Goal: Task Accomplishment & Management: Complete application form

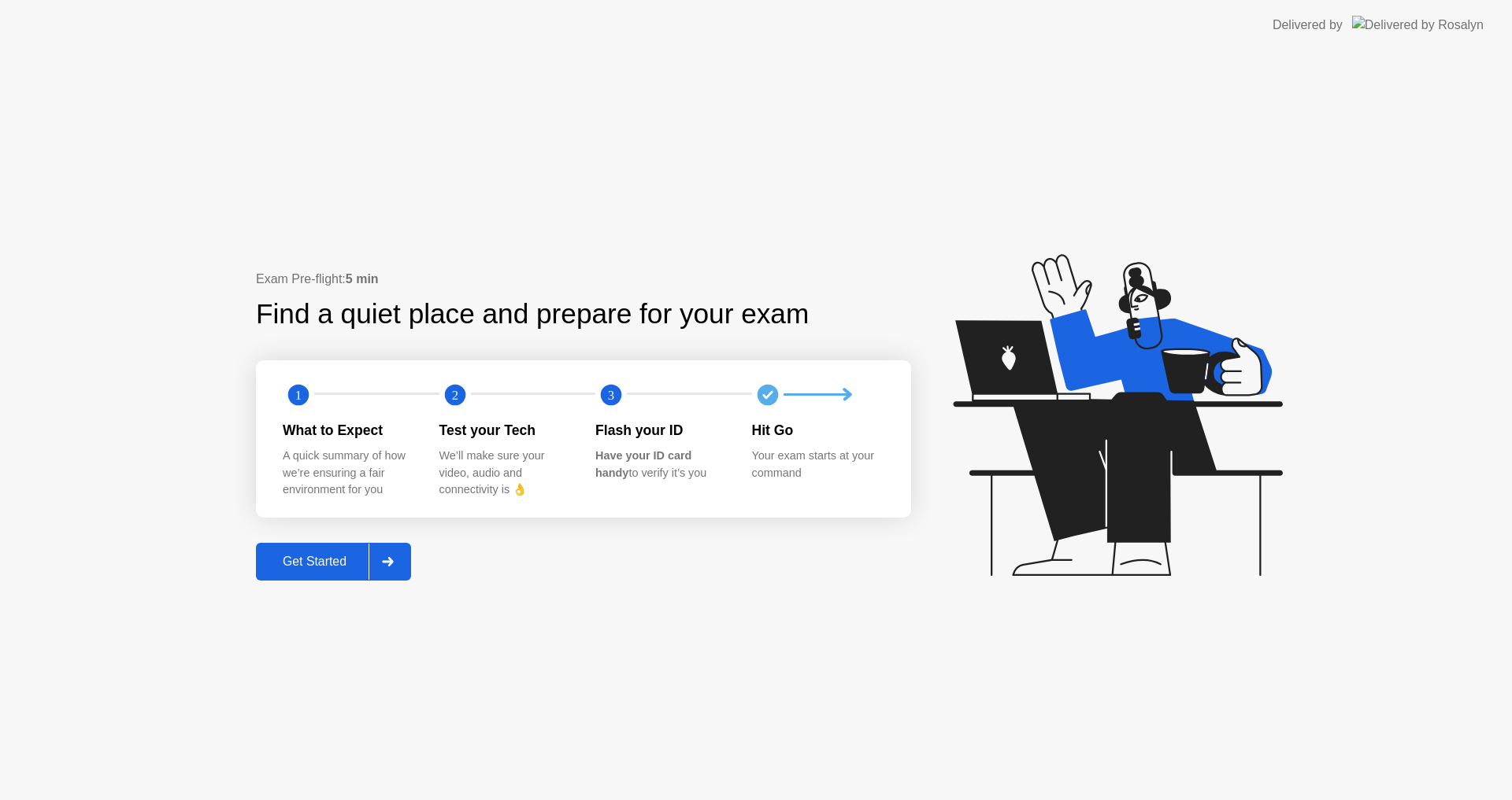
click at [302, 557] on div "Get Started" at bounding box center [315, 562] width 108 height 15
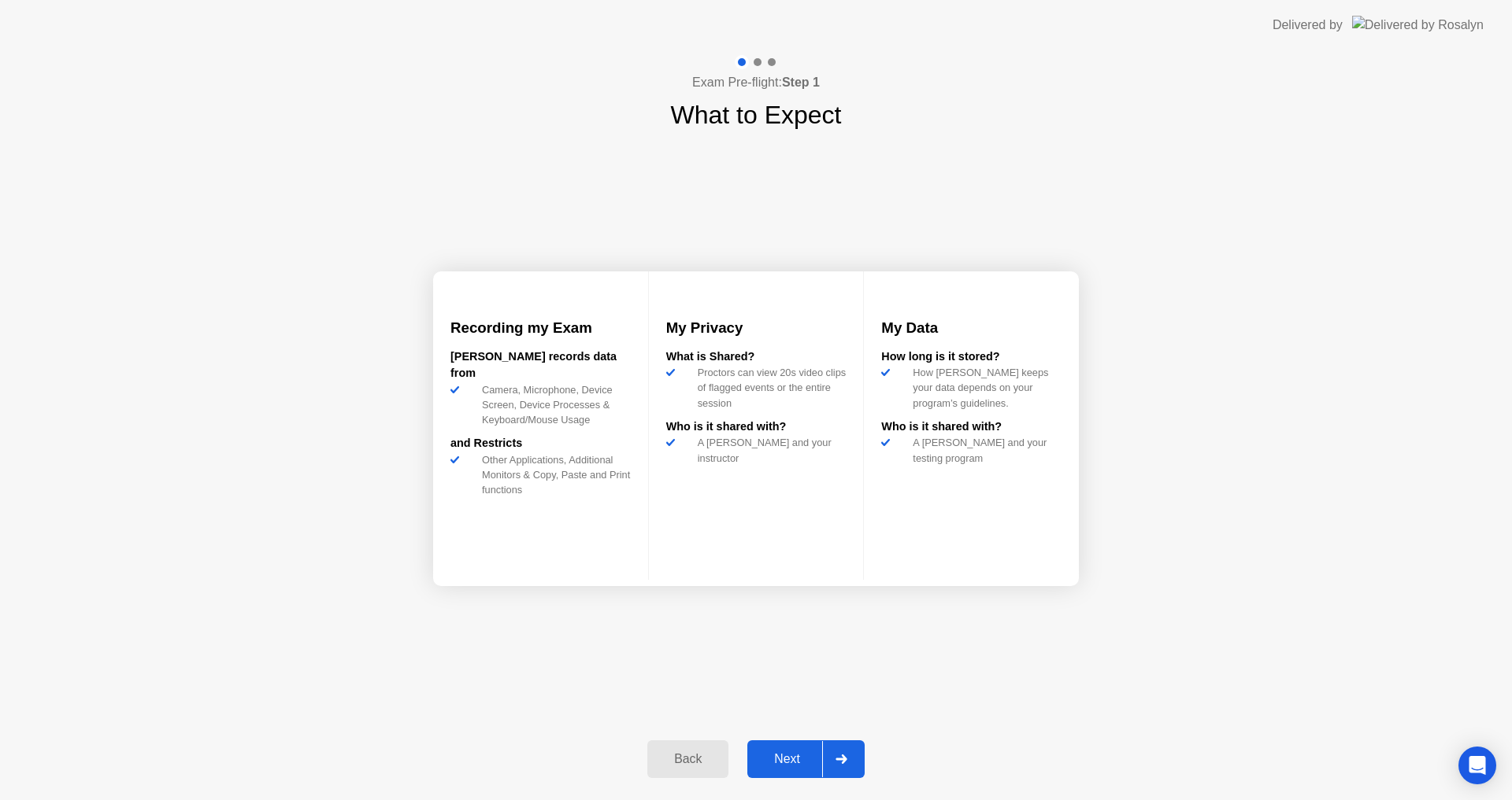
click at [786, 763] on div "Next" at bounding box center [787, 759] width 70 height 15
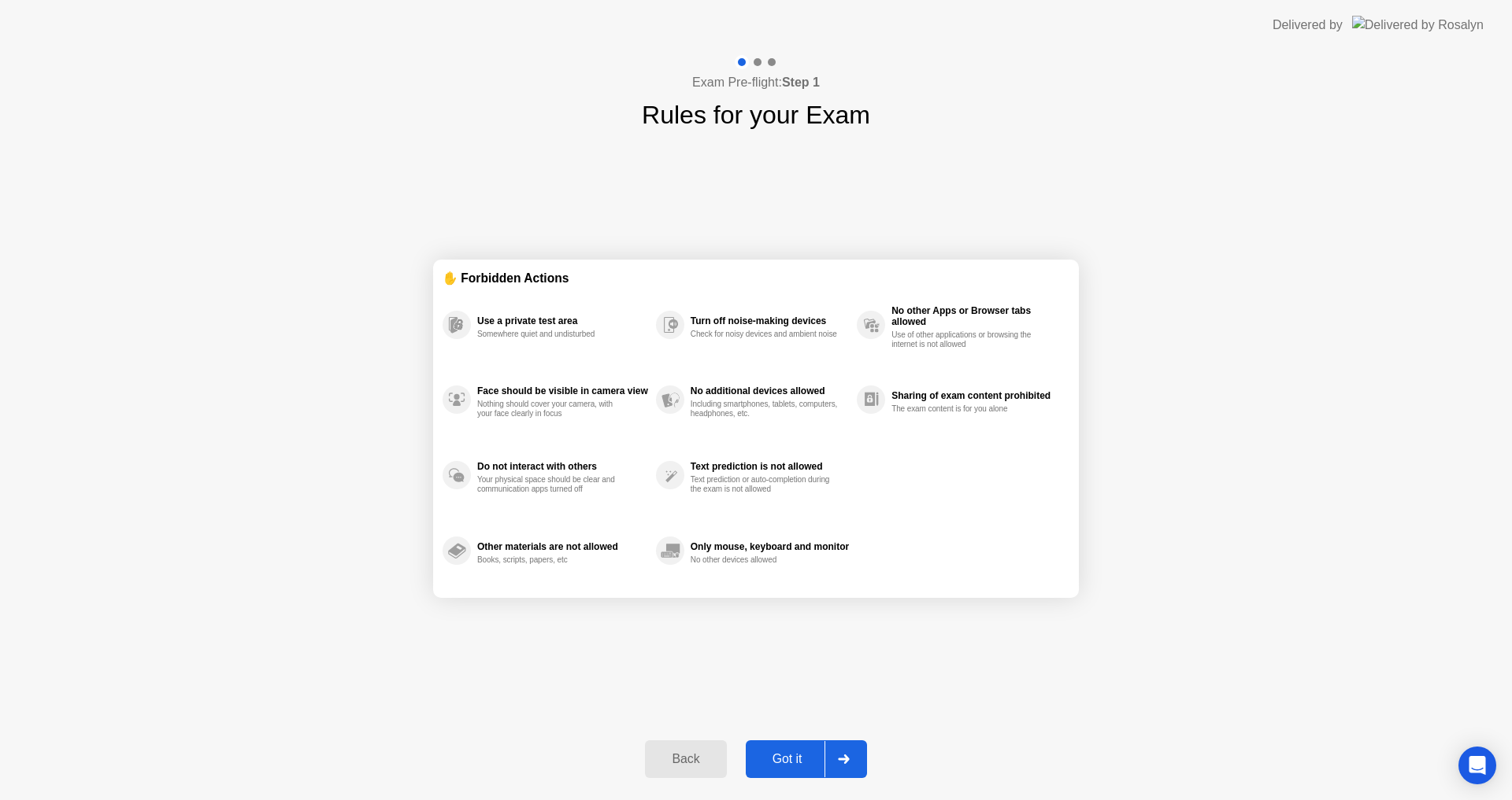
click at [786, 763] on div "Got it" at bounding box center [788, 759] width 74 height 15
select select "**********"
select select "*******"
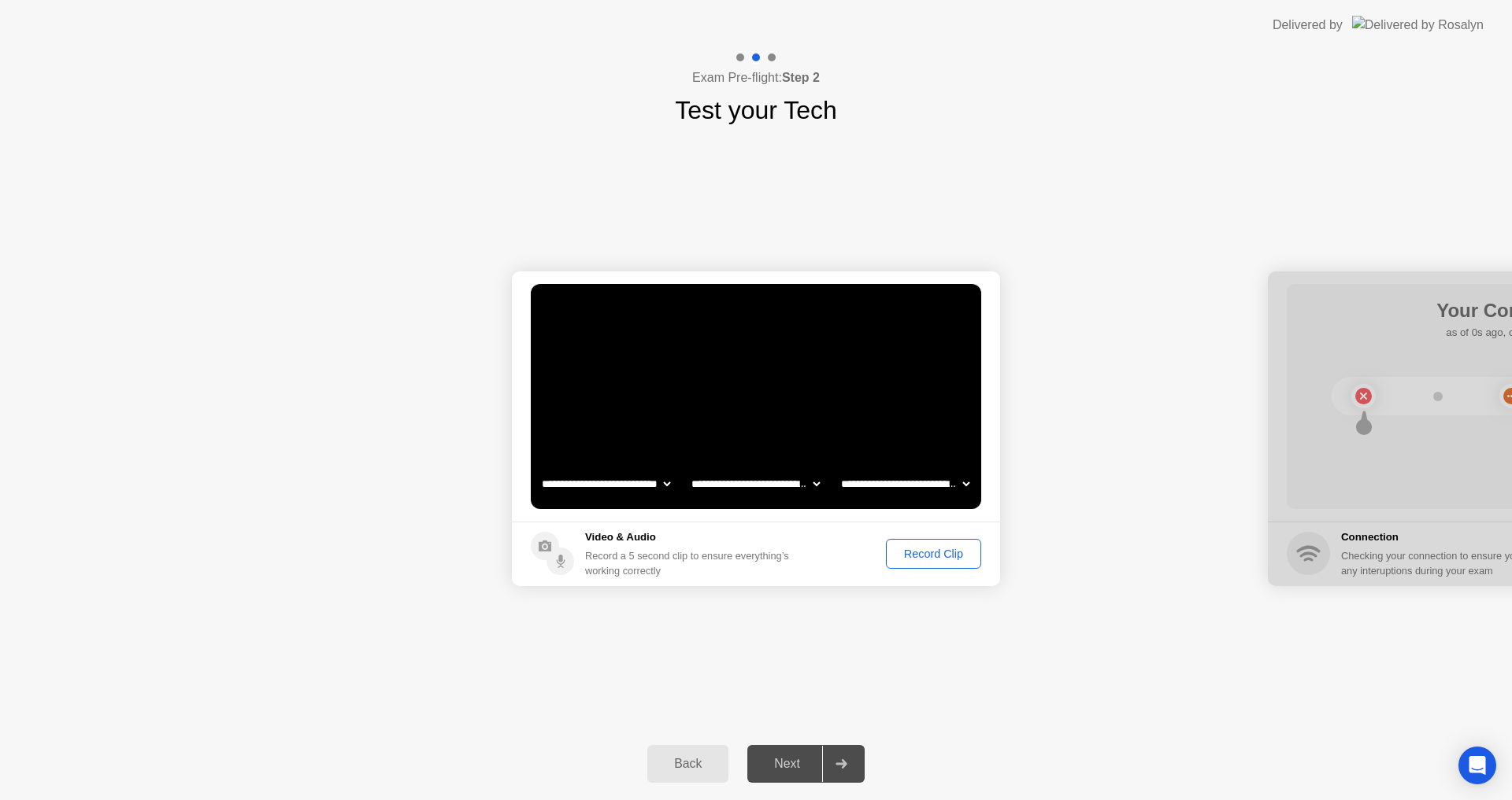
click at [925, 481] on select "**********" at bounding box center [905, 484] width 135 height 31
click at [926, 559] on div "Record Clip" at bounding box center [933, 554] width 84 height 13
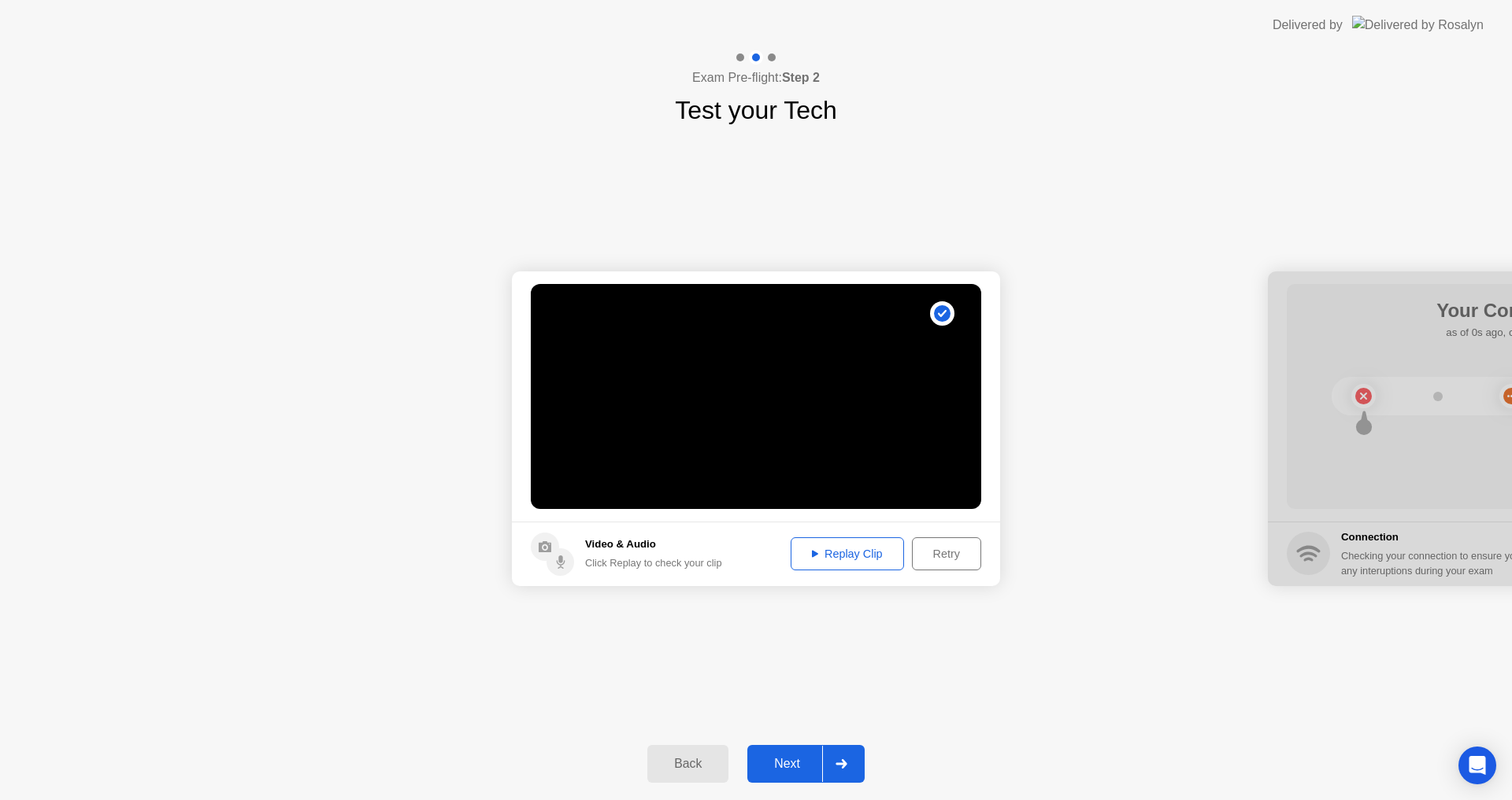
click at [888, 556] on div "Replay Clip" at bounding box center [847, 554] width 103 height 13
click at [776, 759] on div "Next" at bounding box center [787, 764] width 70 height 15
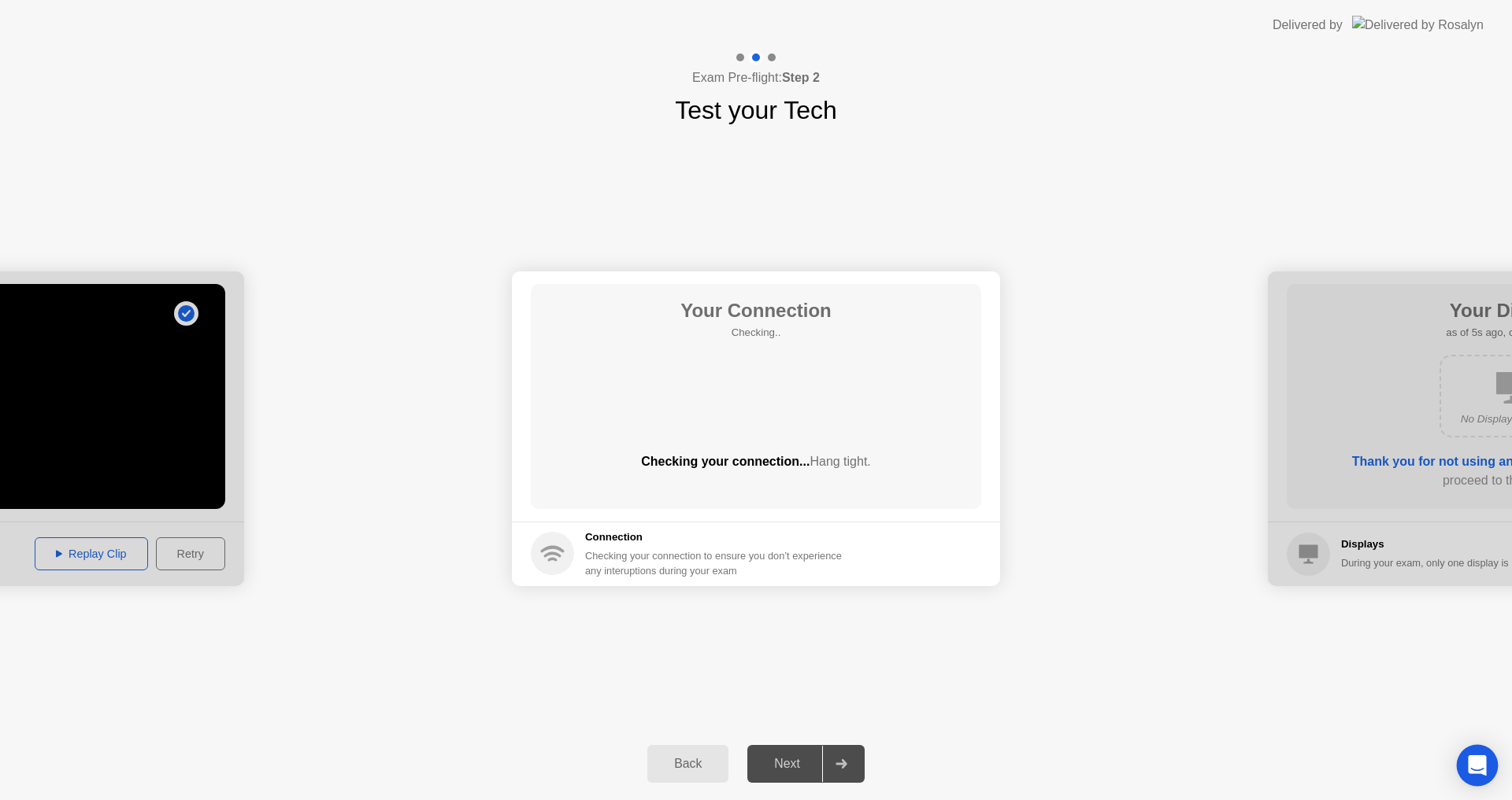
click at [1471, 760] on icon "Open Intercom Messenger" at bounding box center [1477, 765] width 19 height 21
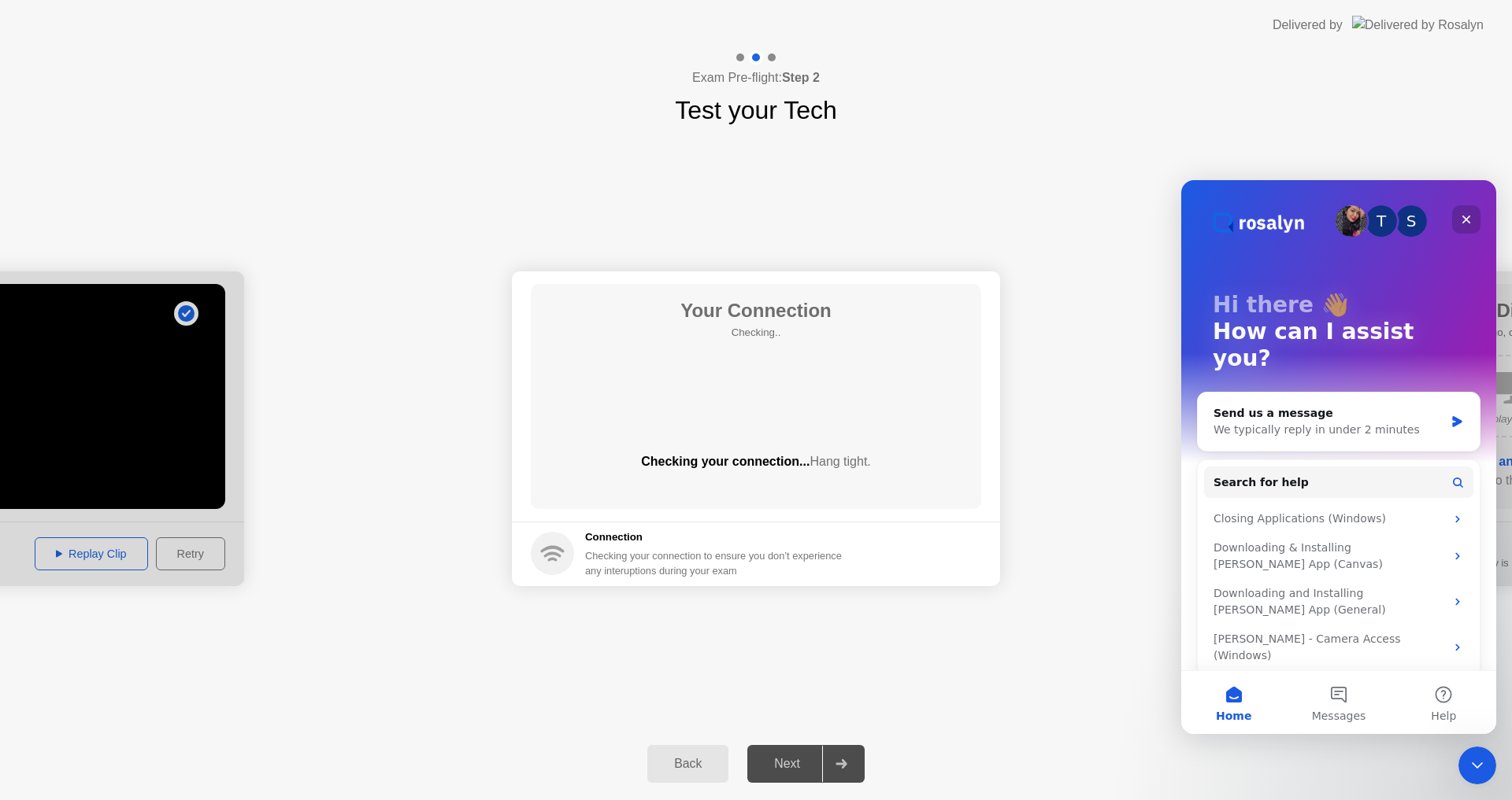
click at [1469, 218] on icon "Close" at bounding box center [1466, 219] width 13 height 13
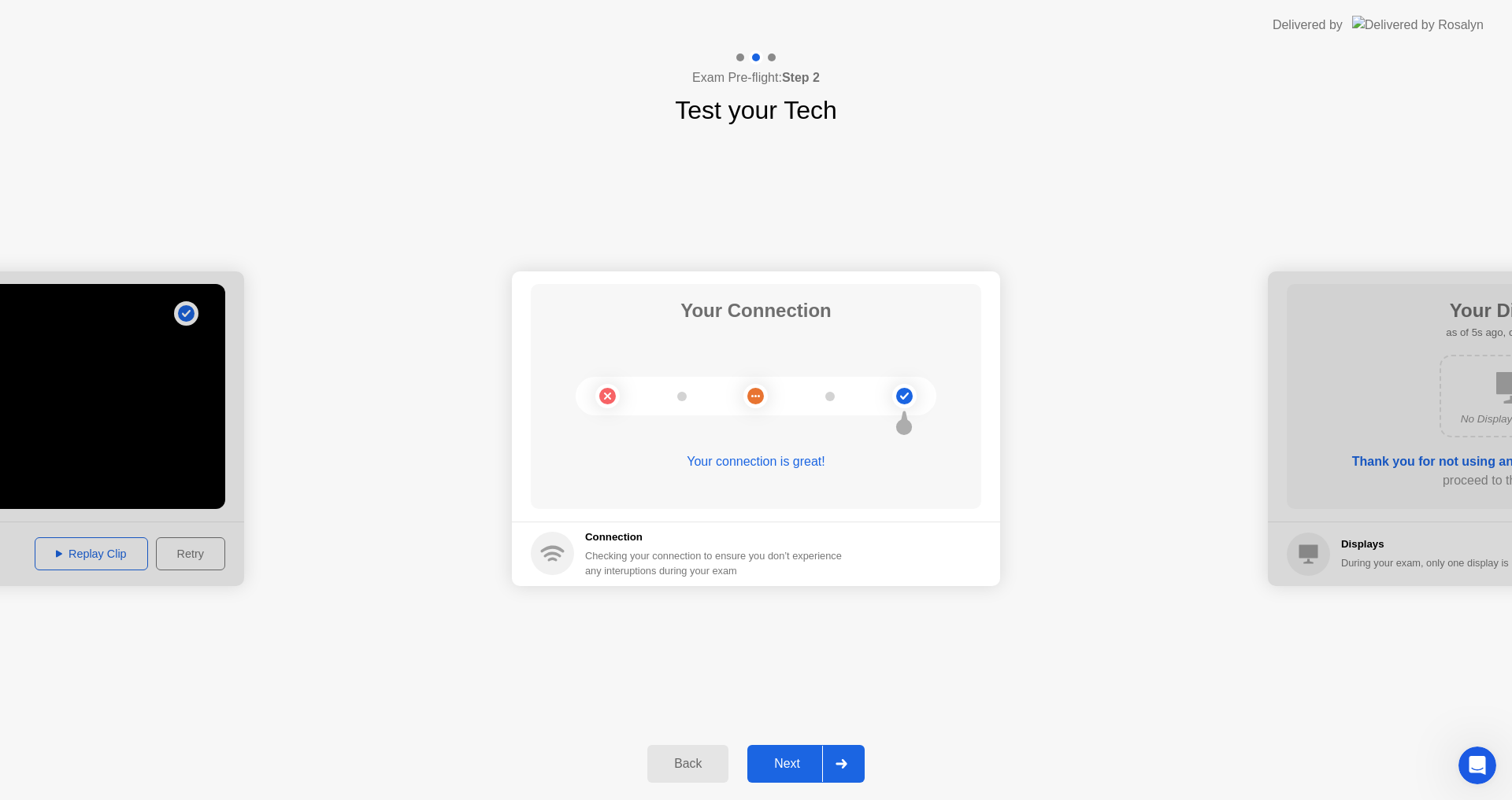
click at [798, 753] on button "Next" at bounding box center [806, 764] width 117 height 38
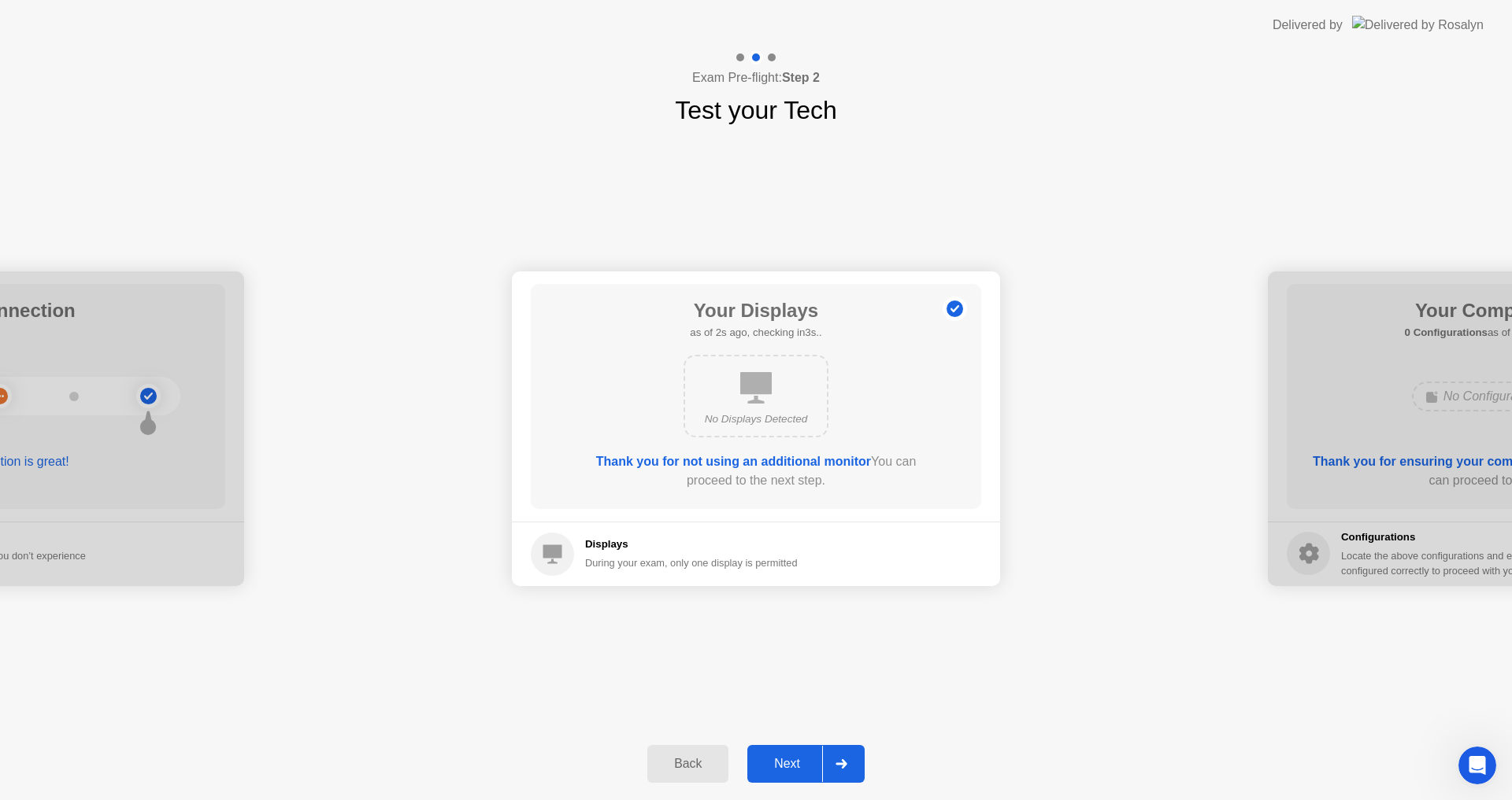
click at [798, 753] on button "Next" at bounding box center [806, 764] width 117 height 38
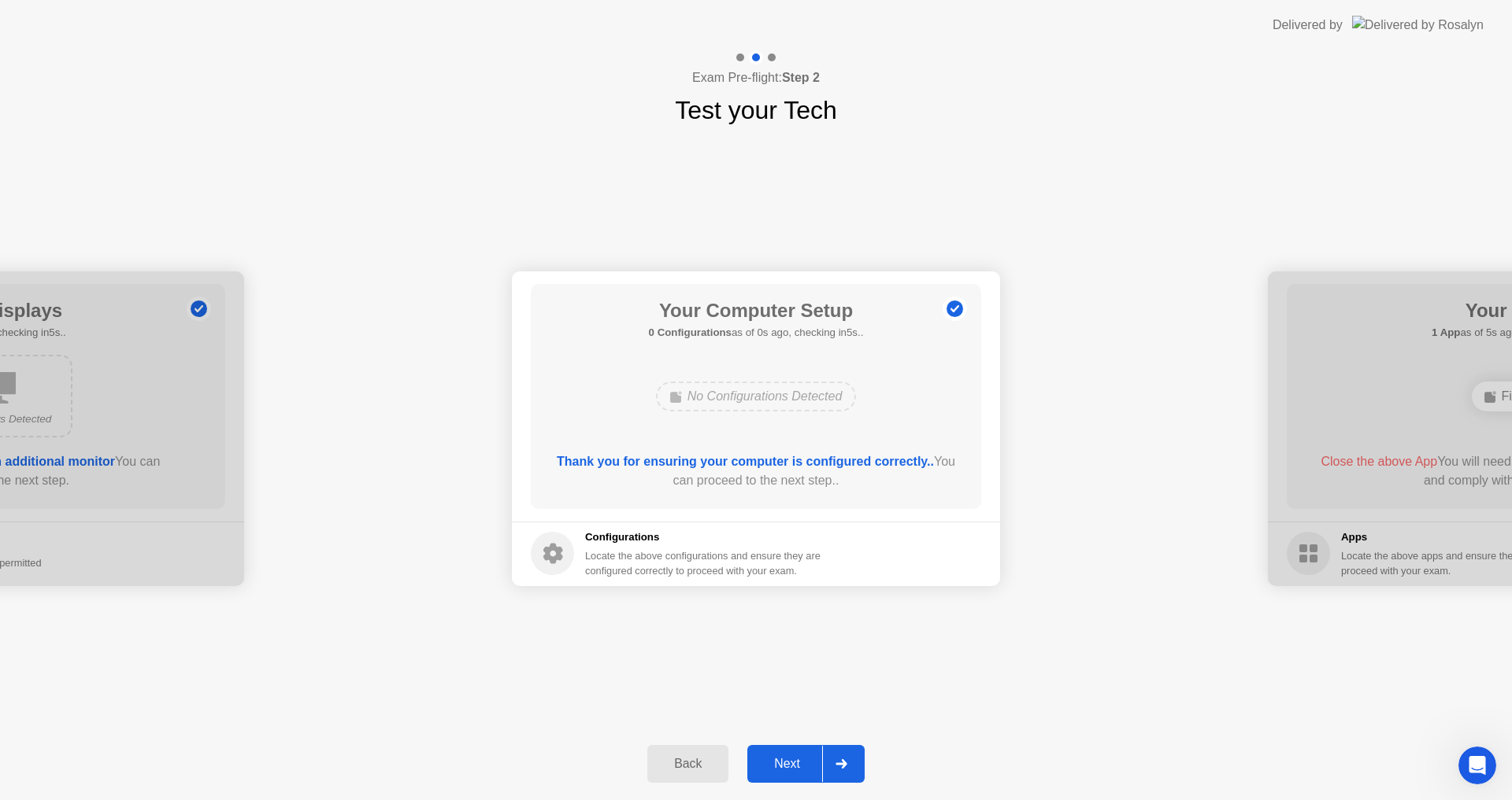
click at [798, 753] on button "Next" at bounding box center [806, 764] width 117 height 38
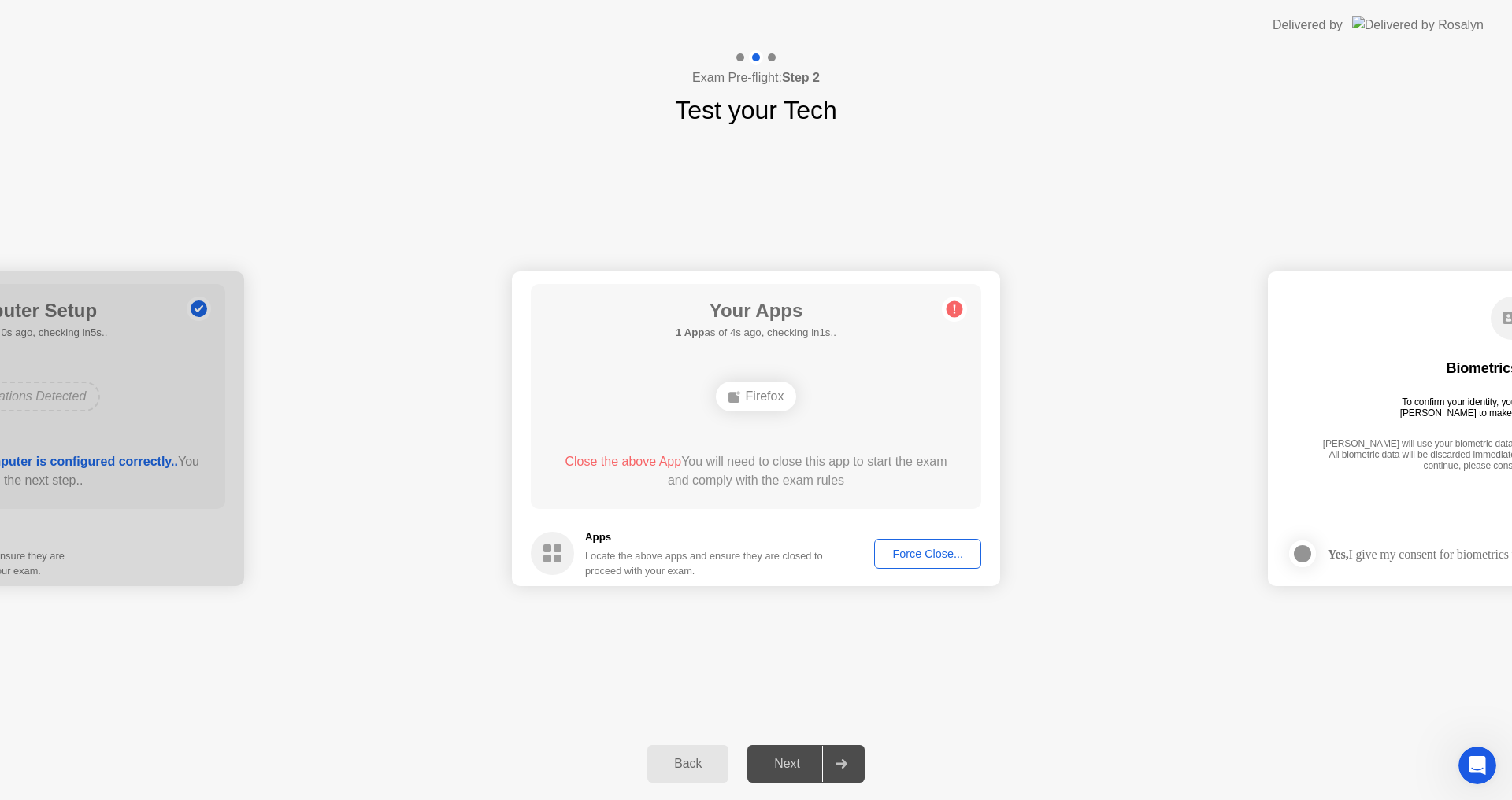
click at [820, 638] on div "**********" at bounding box center [756, 428] width 1512 height 599
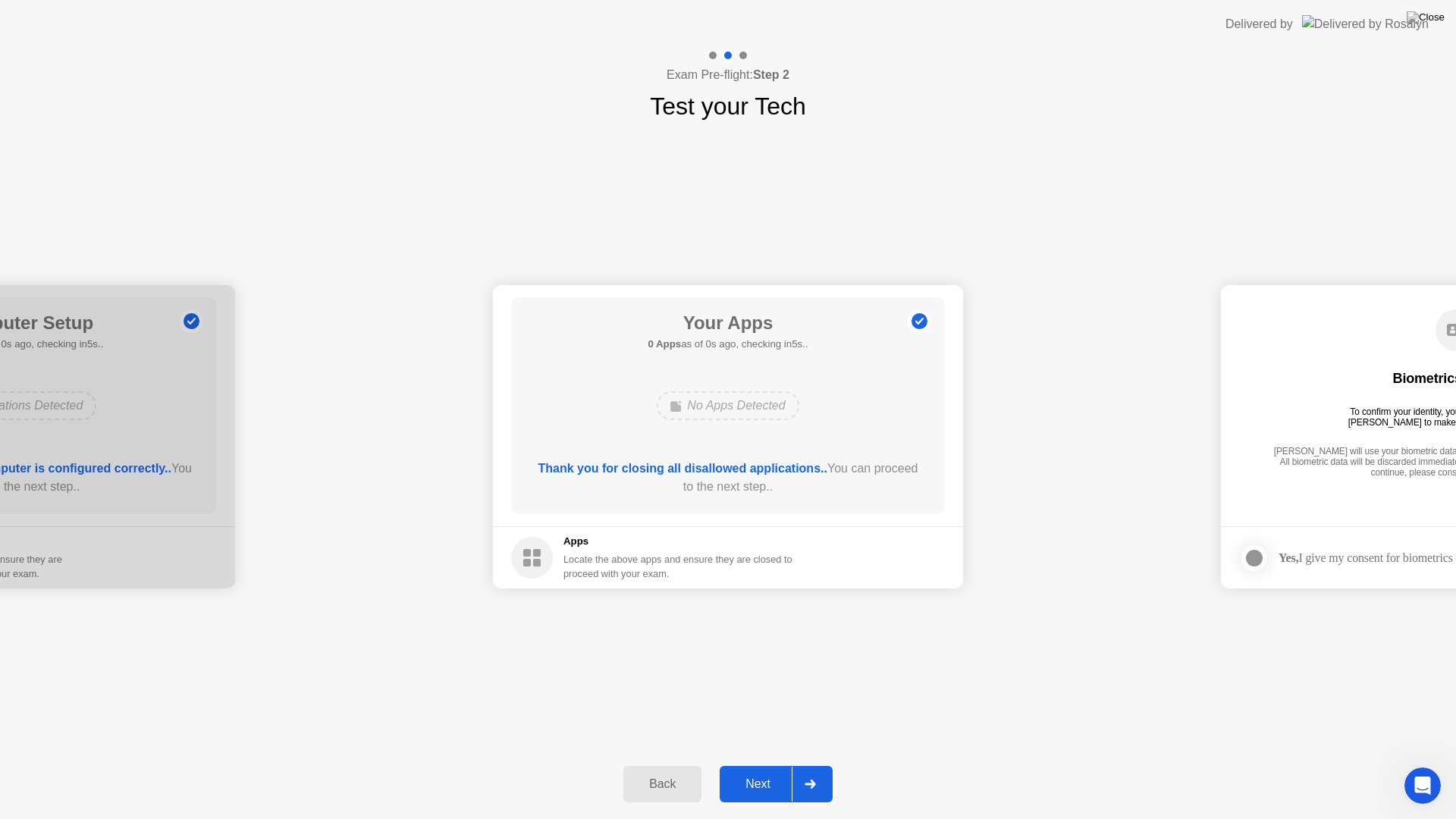
click at [756, 771] on div "Next" at bounding box center [758, 784] width 68 height 14
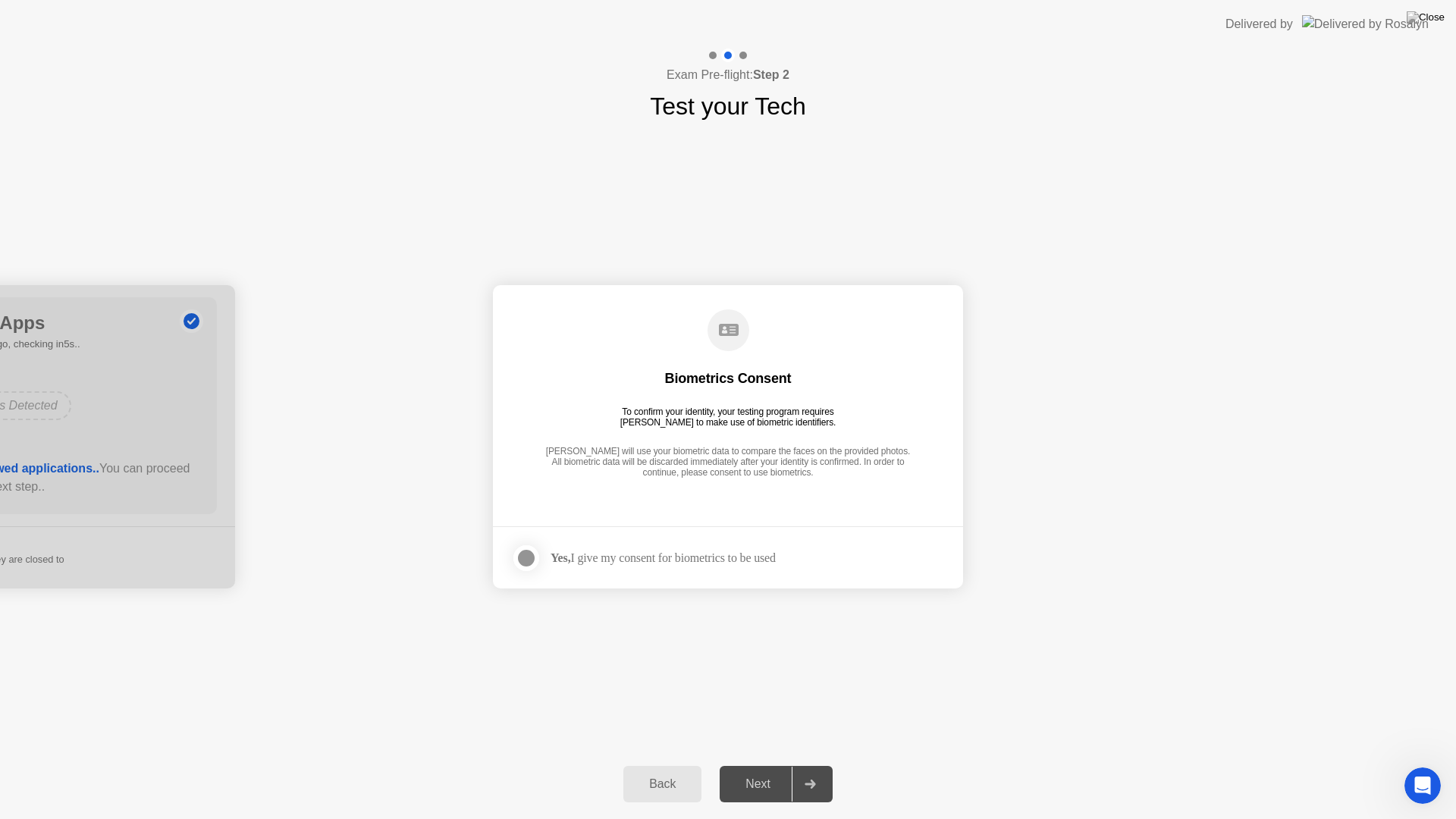
click at [537, 551] on label at bounding box center [531, 558] width 40 height 30
click at [749, 771] on button "Next" at bounding box center [776, 784] width 113 height 37
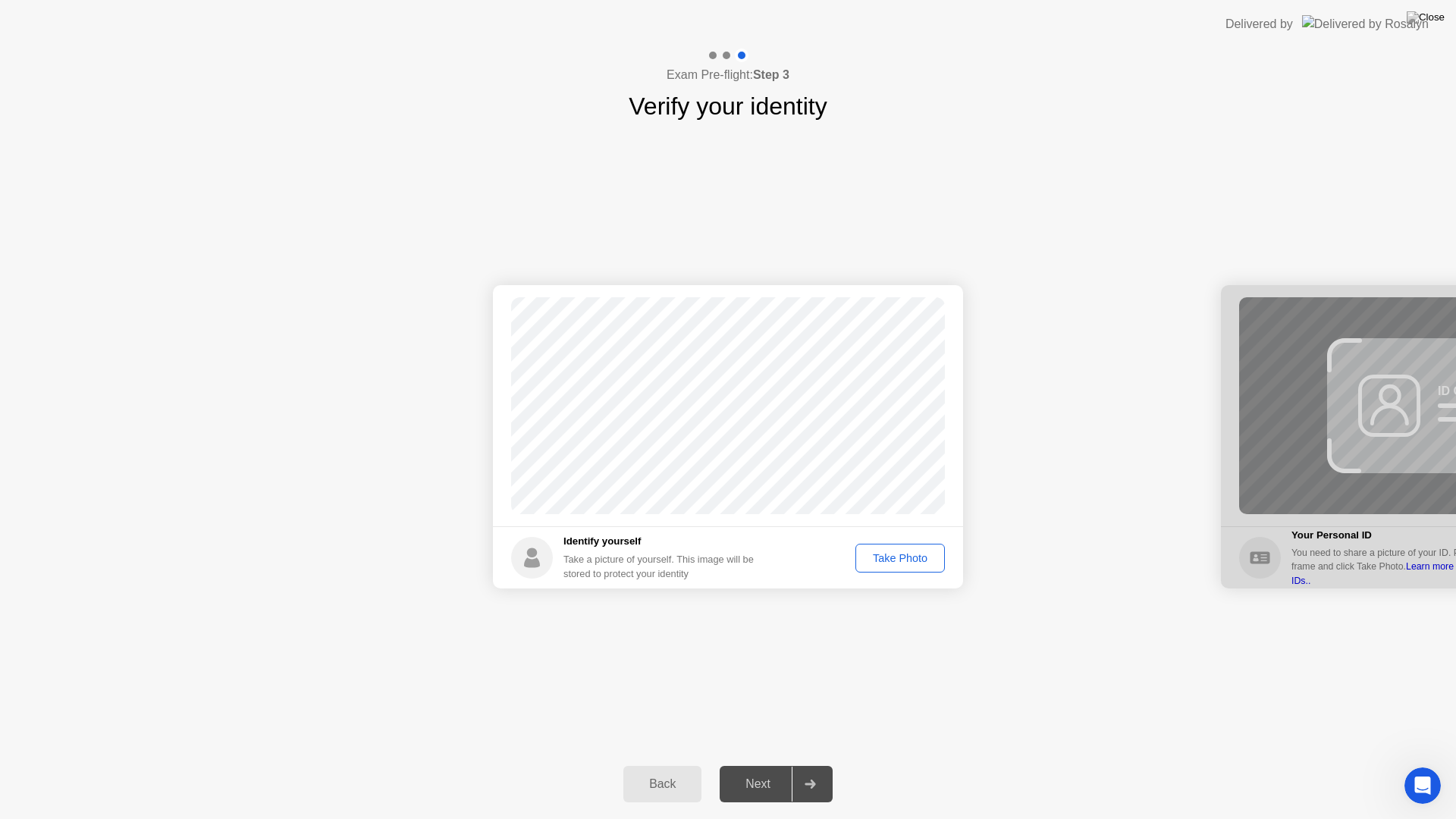
click at [888, 554] on div "Take Photo" at bounding box center [900, 558] width 79 height 12
click at [759, 771] on div "Next" at bounding box center [758, 784] width 68 height 14
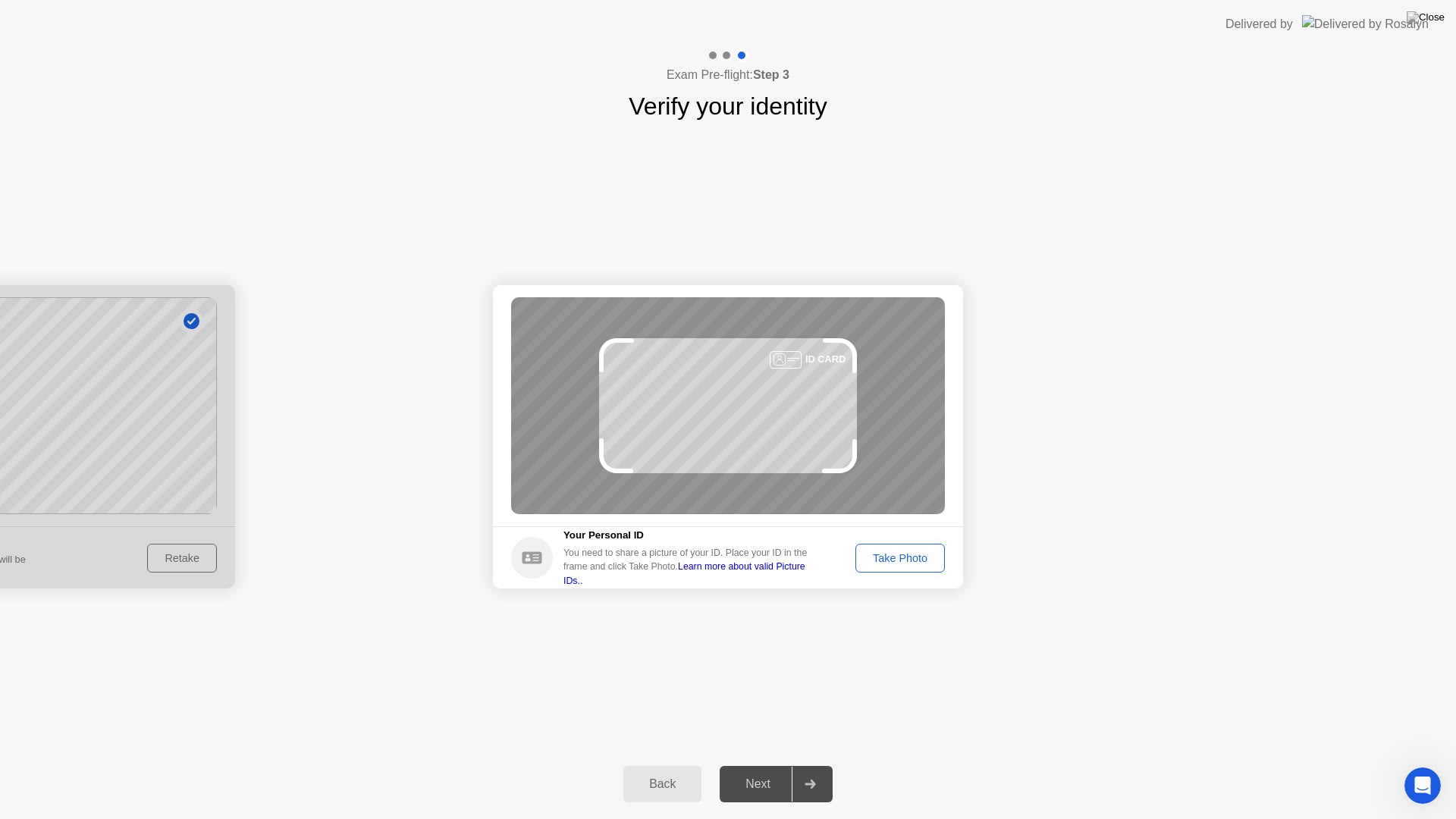
click at [887, 548] on button "Take Photo" at bounding box center [900, 558] width 89 height 29
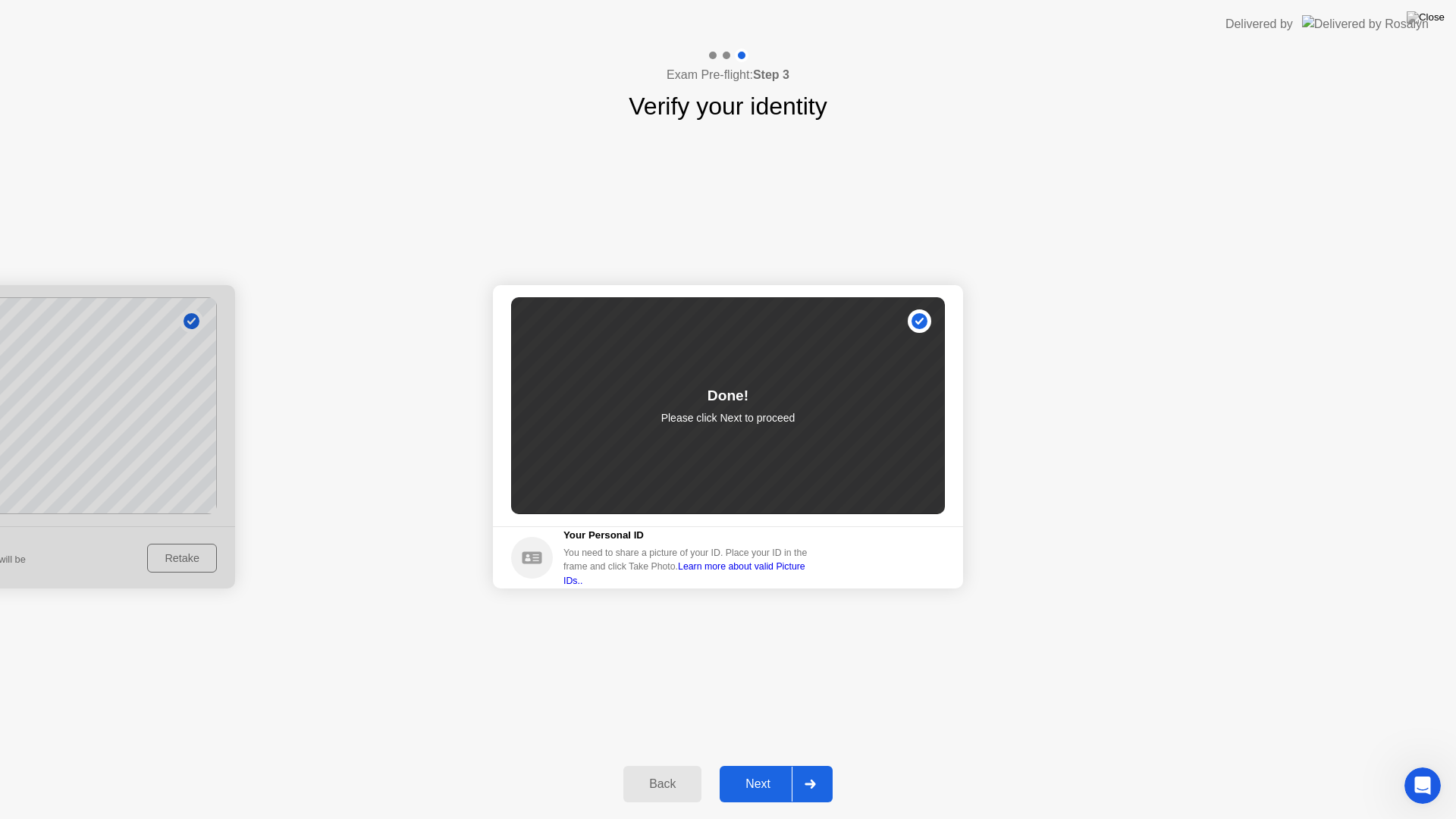
click at [776, 771] on div "Next" at bounding box center [758, 784] width 68 height 14
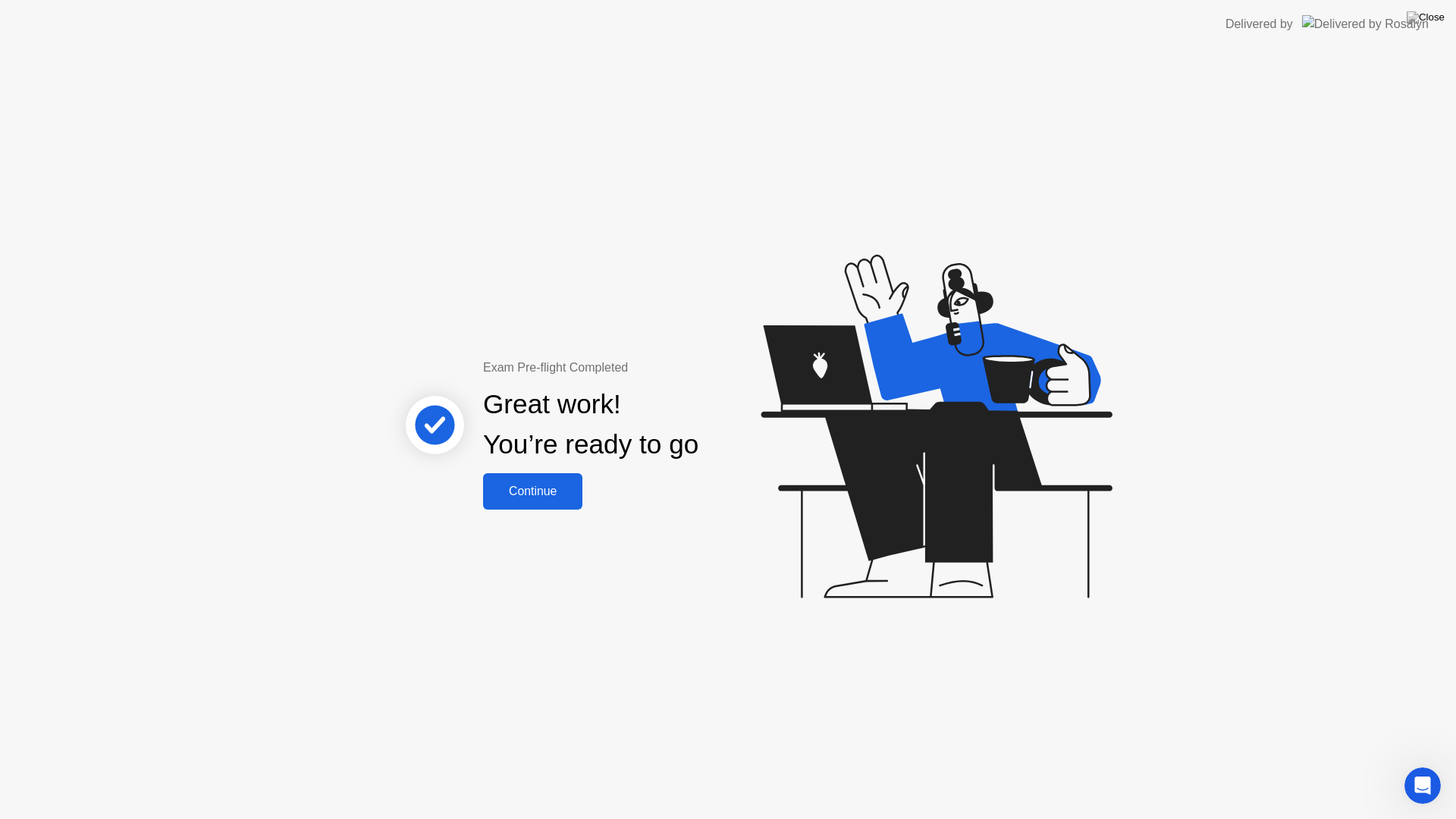
click at [525, 506] on button "Continue" at bounding box center [533, 491] width 100 height 37
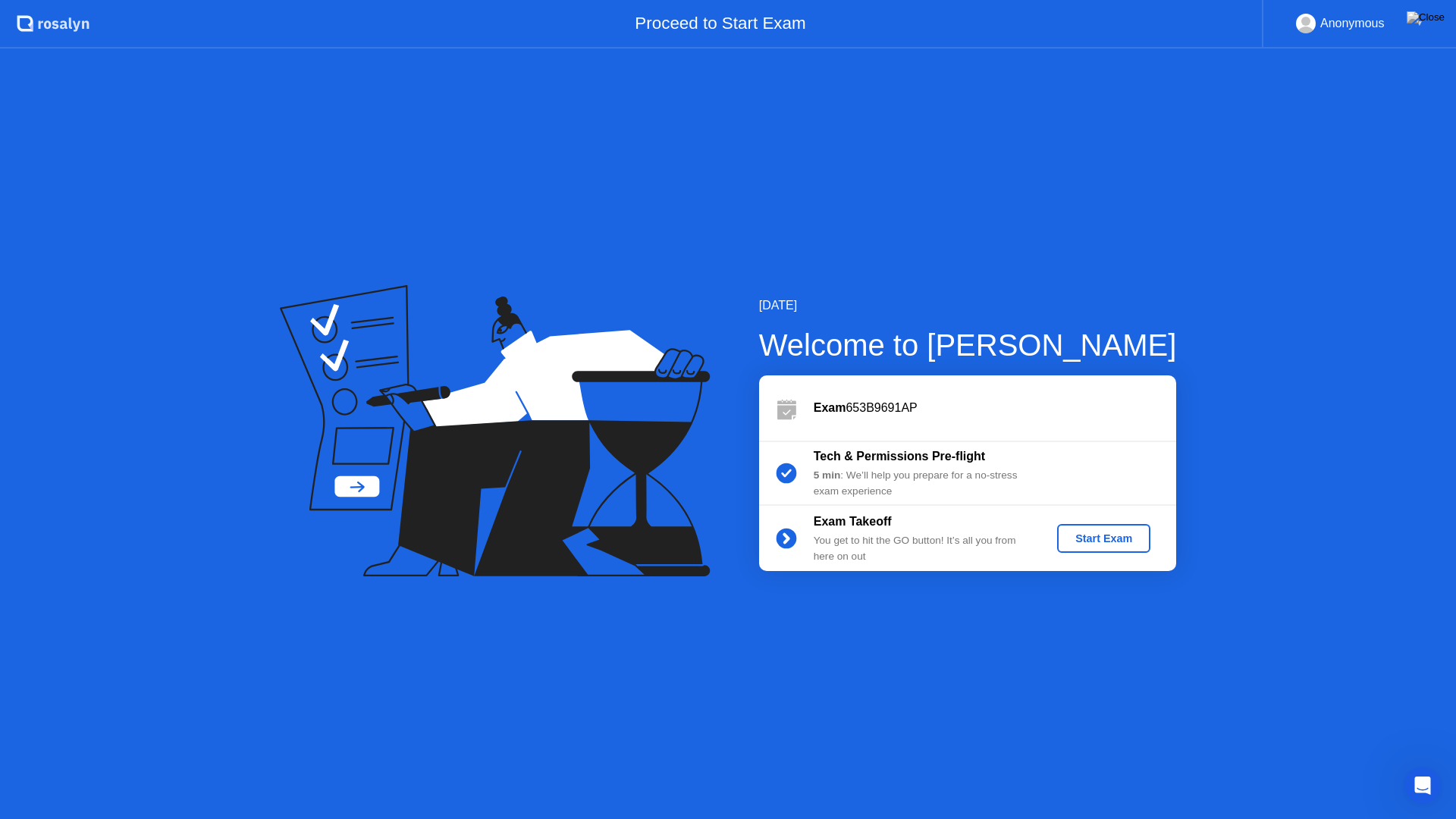
click at [1111, 538] on div "Start Exam" at bounding box center [1104, 538] width 81 height 12
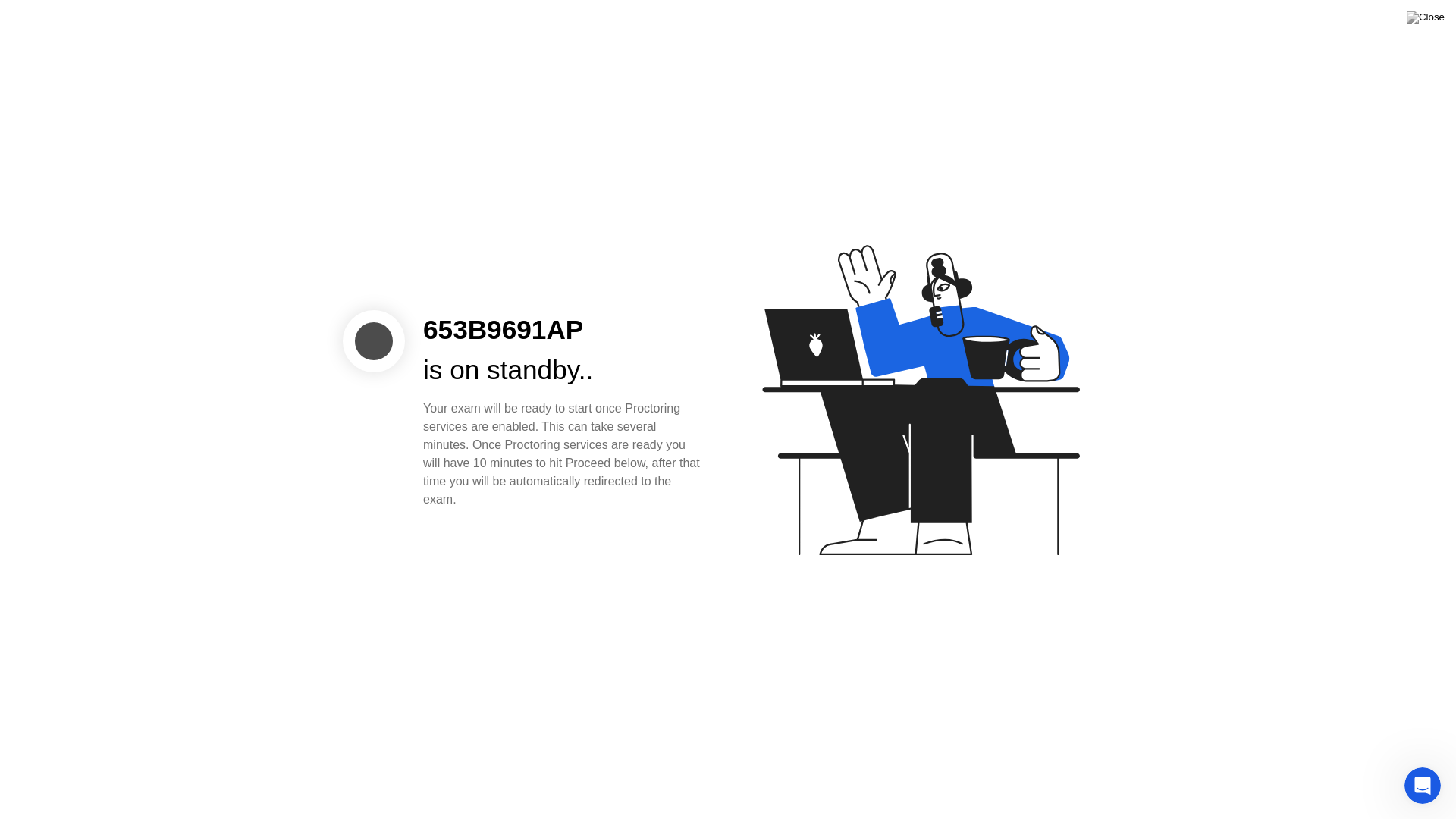
click at [1417, 771] on icon "Open Intercom Messenger" at bounding box center [1423, 786] width 25 height 25
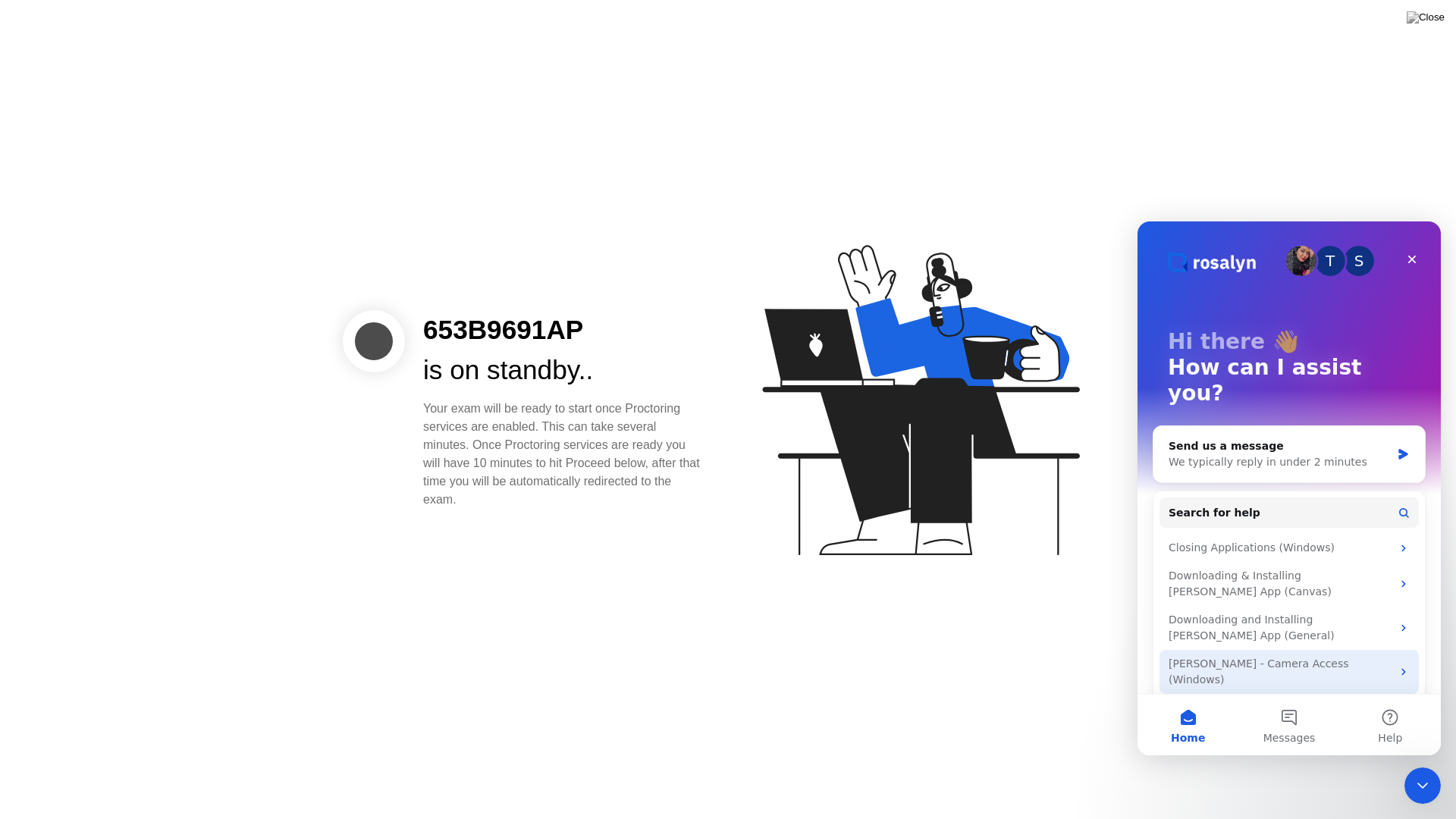
click at [1400, 666] on icon "Intercom messenger" at bounding box center [1403, 671] width 12 height 12
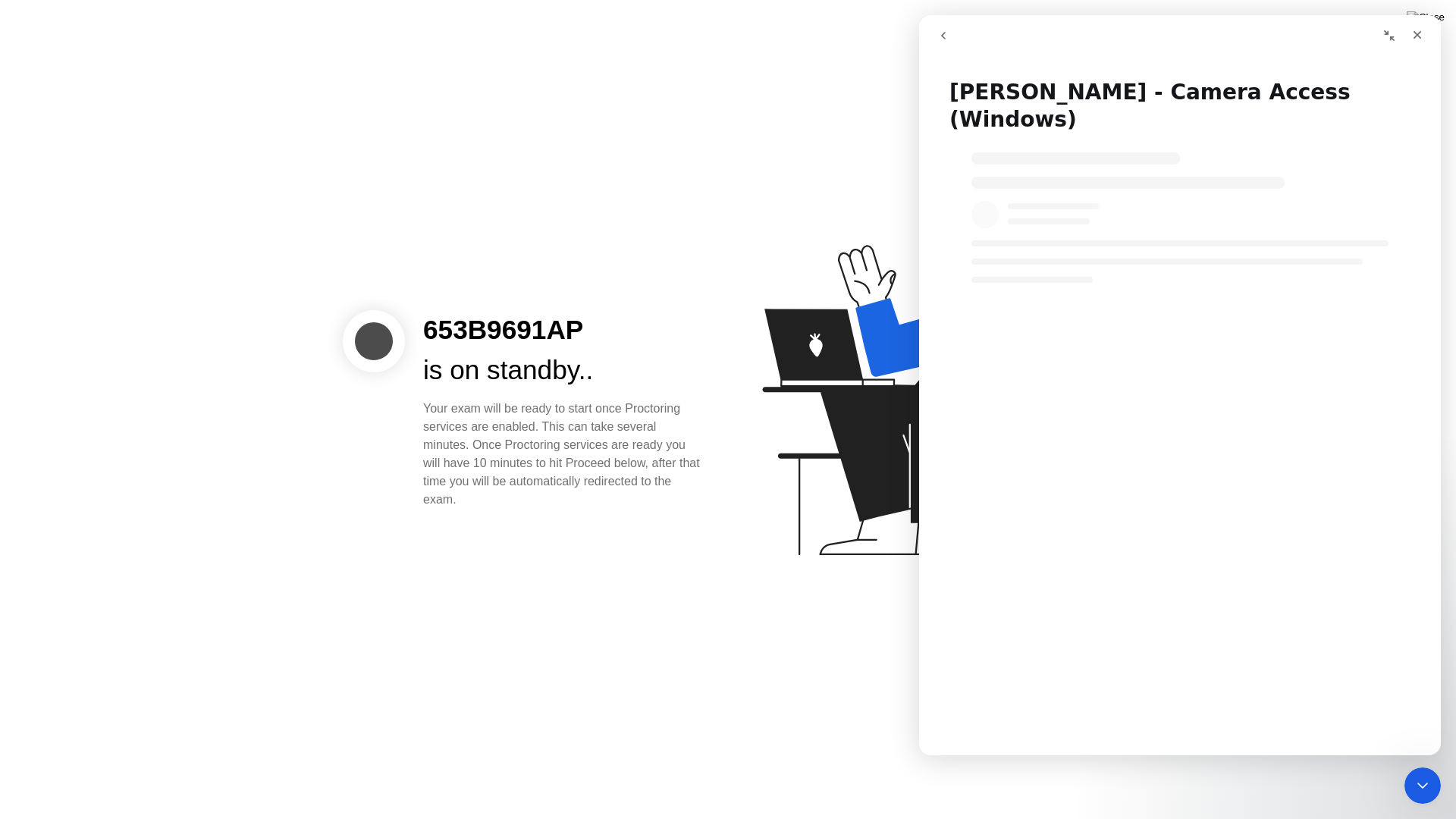
click at [951, 35] on button "go back" at bounding box center [943, 36] width 29 height 29
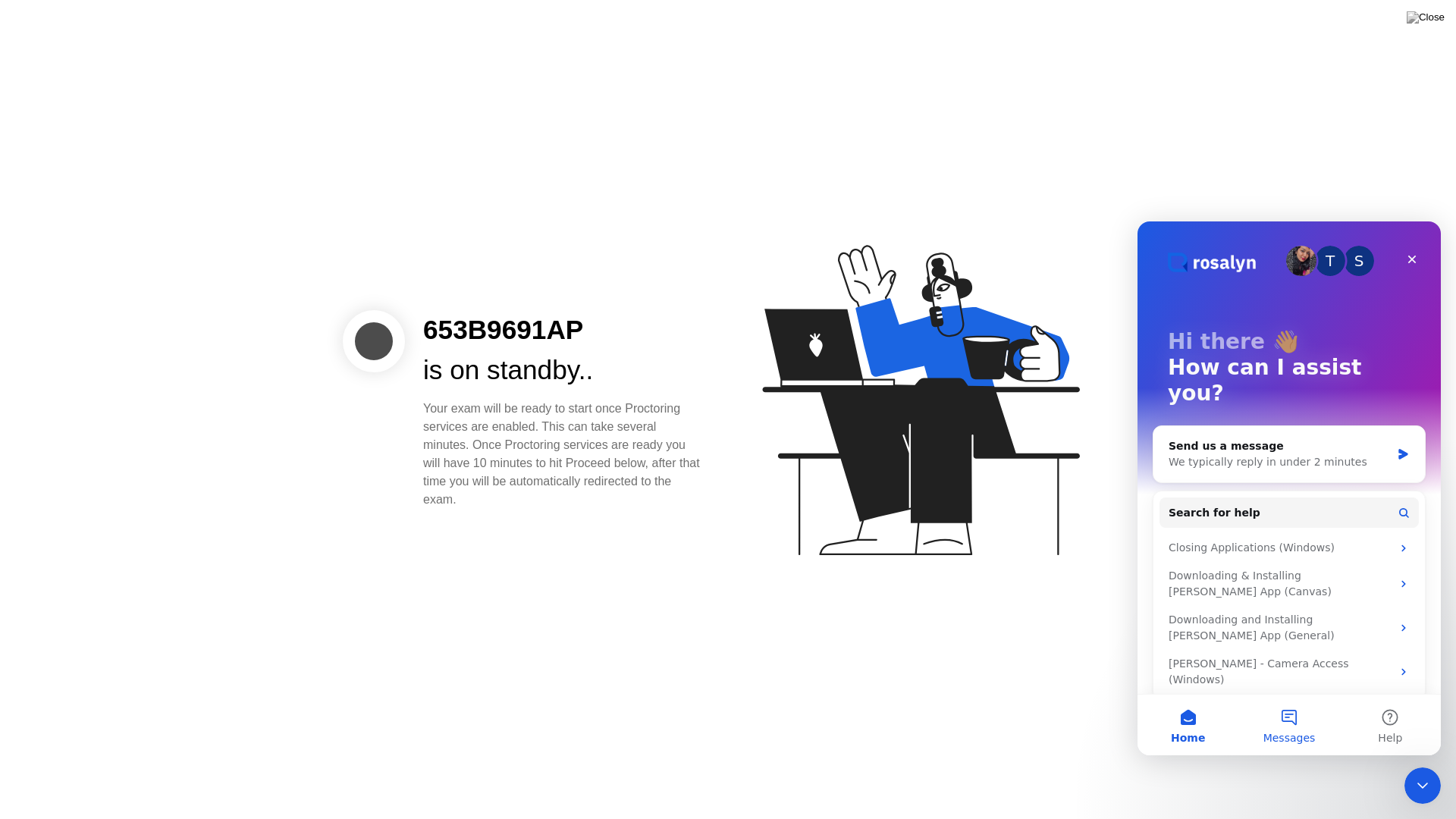
click at [1291, 720] on button "Messages" at bounding box center [1288, 725] width 101 height 60
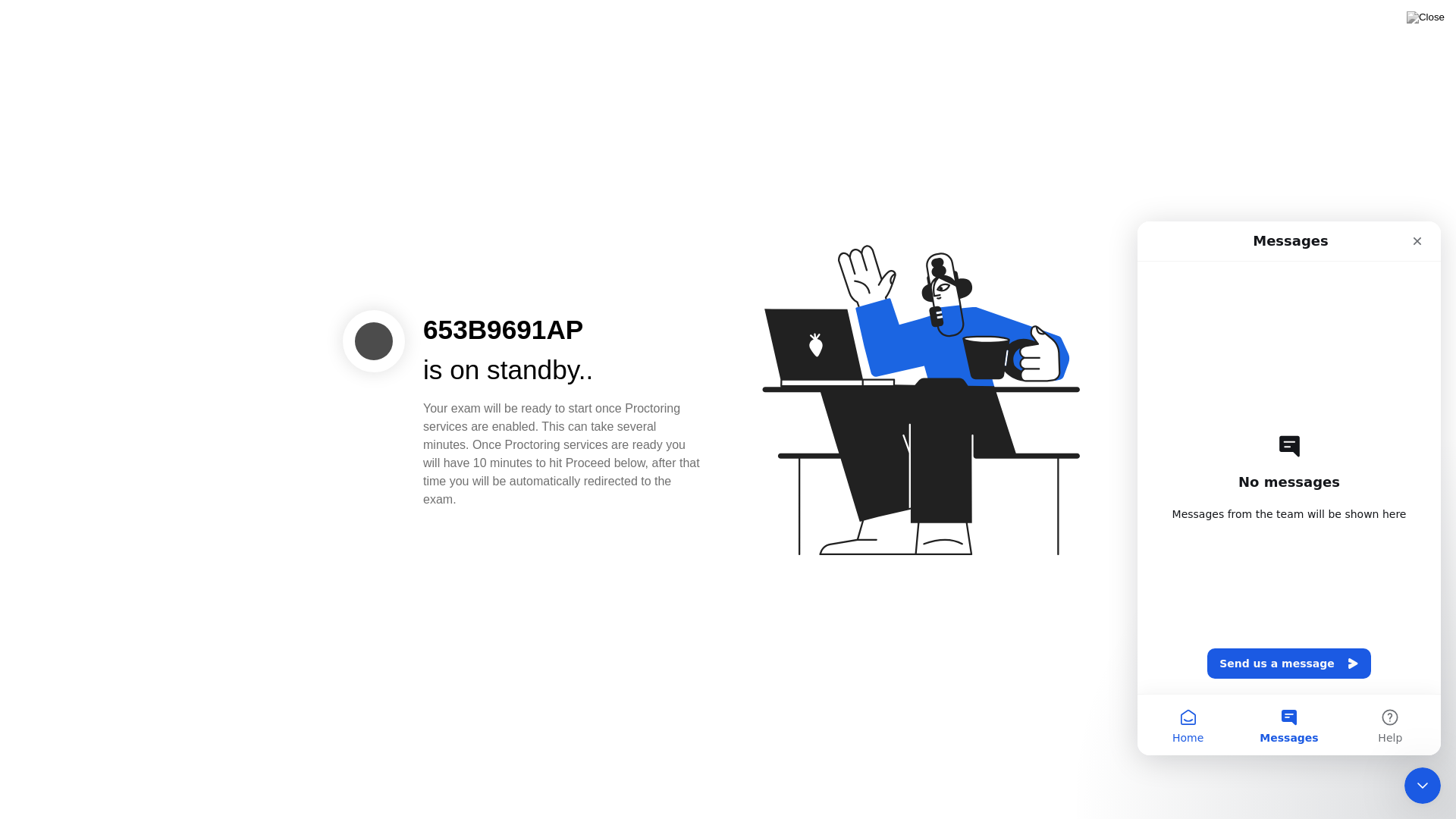
click at [1188, 714] on button "Home" at bounding box center [1188, 725] width 101 height 60
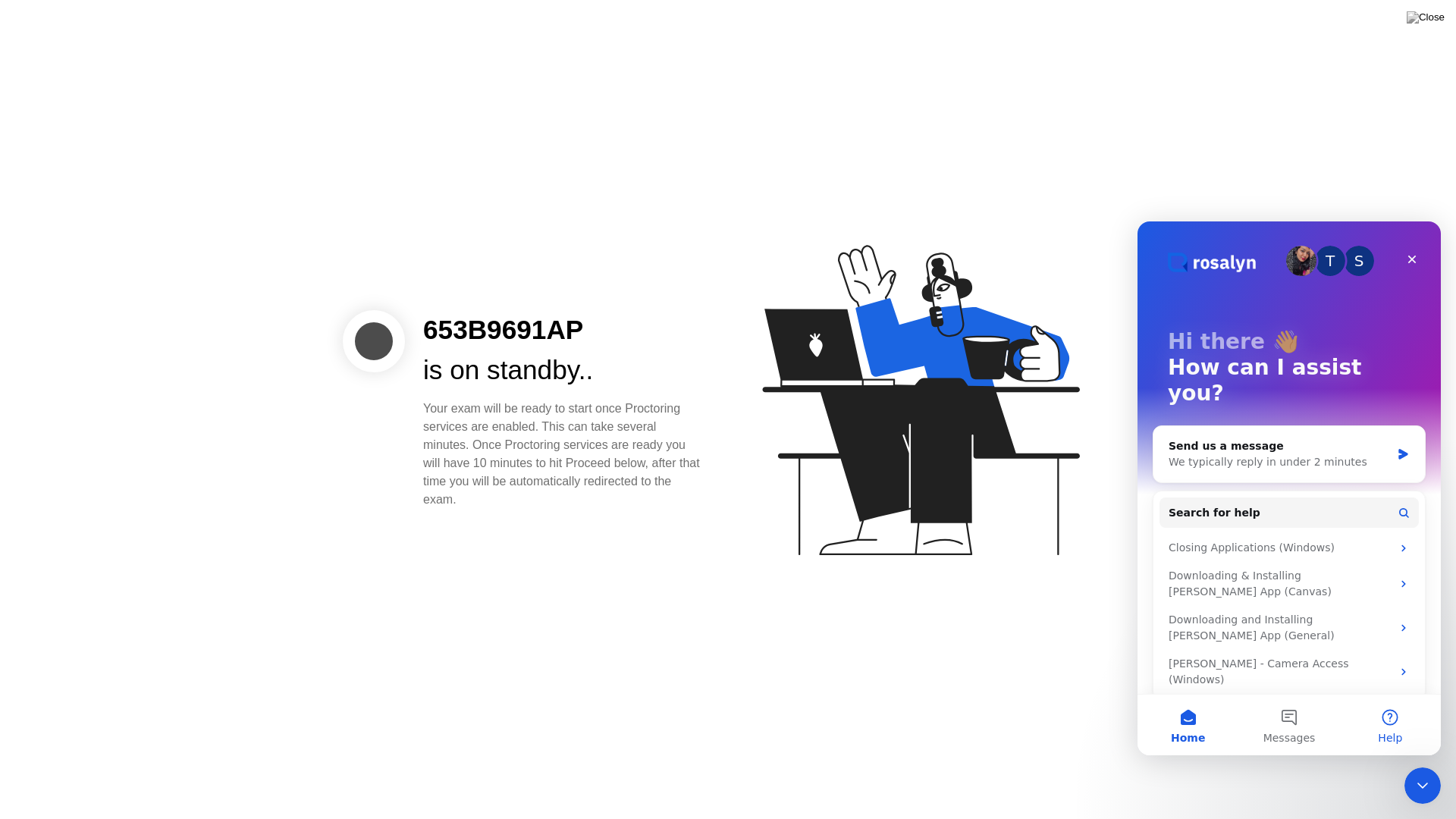
click at [1375, 721] on button "Help" at bounding box center [1390, 725] width 101 height 60
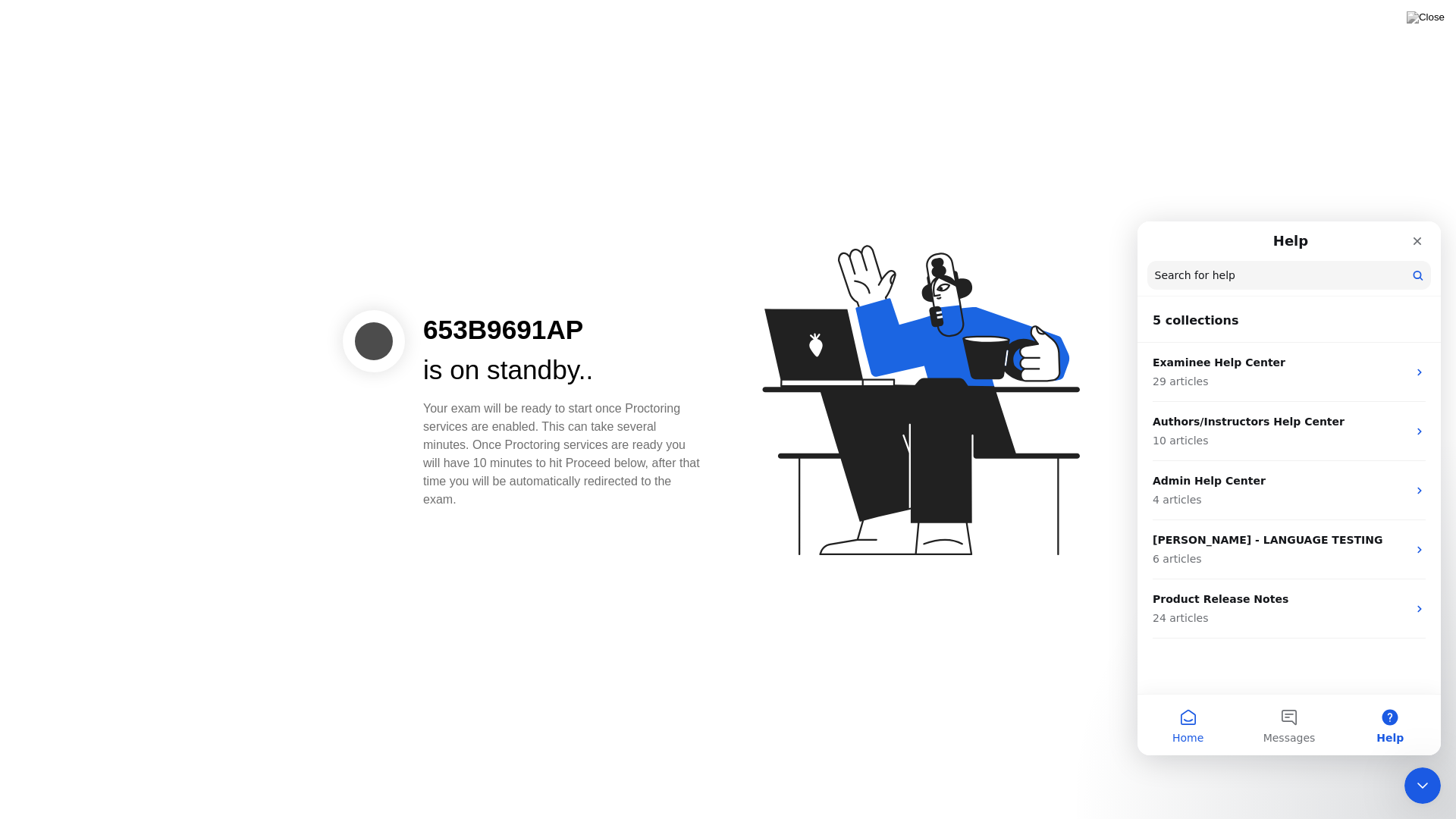
click at [1197, 715] on button "Home" at bounding box center [1188, 725] width 101 height 60
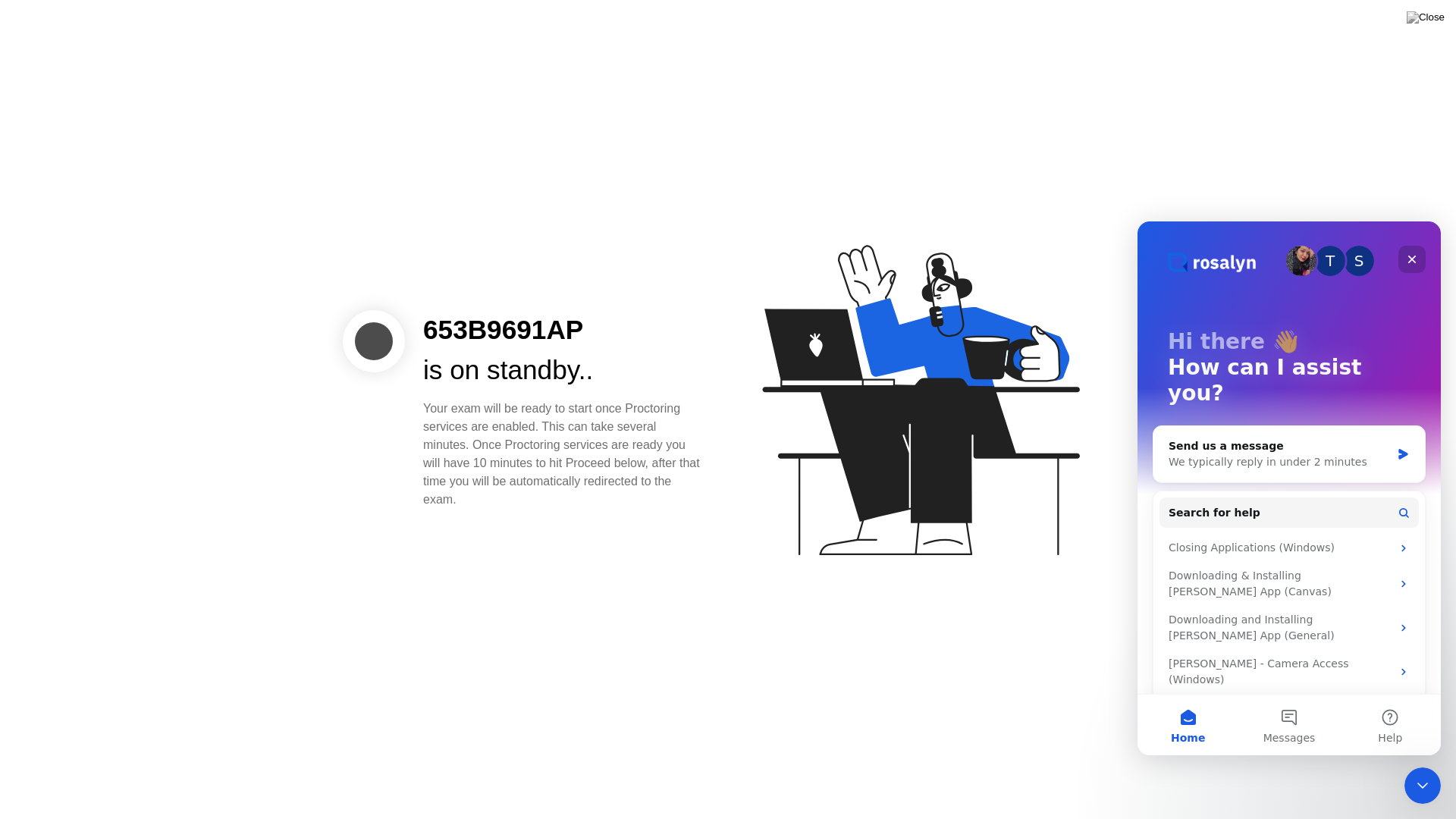
click at [1411, 253] on icon "Close" at bounding box center [1412, 259] width 12 height 12
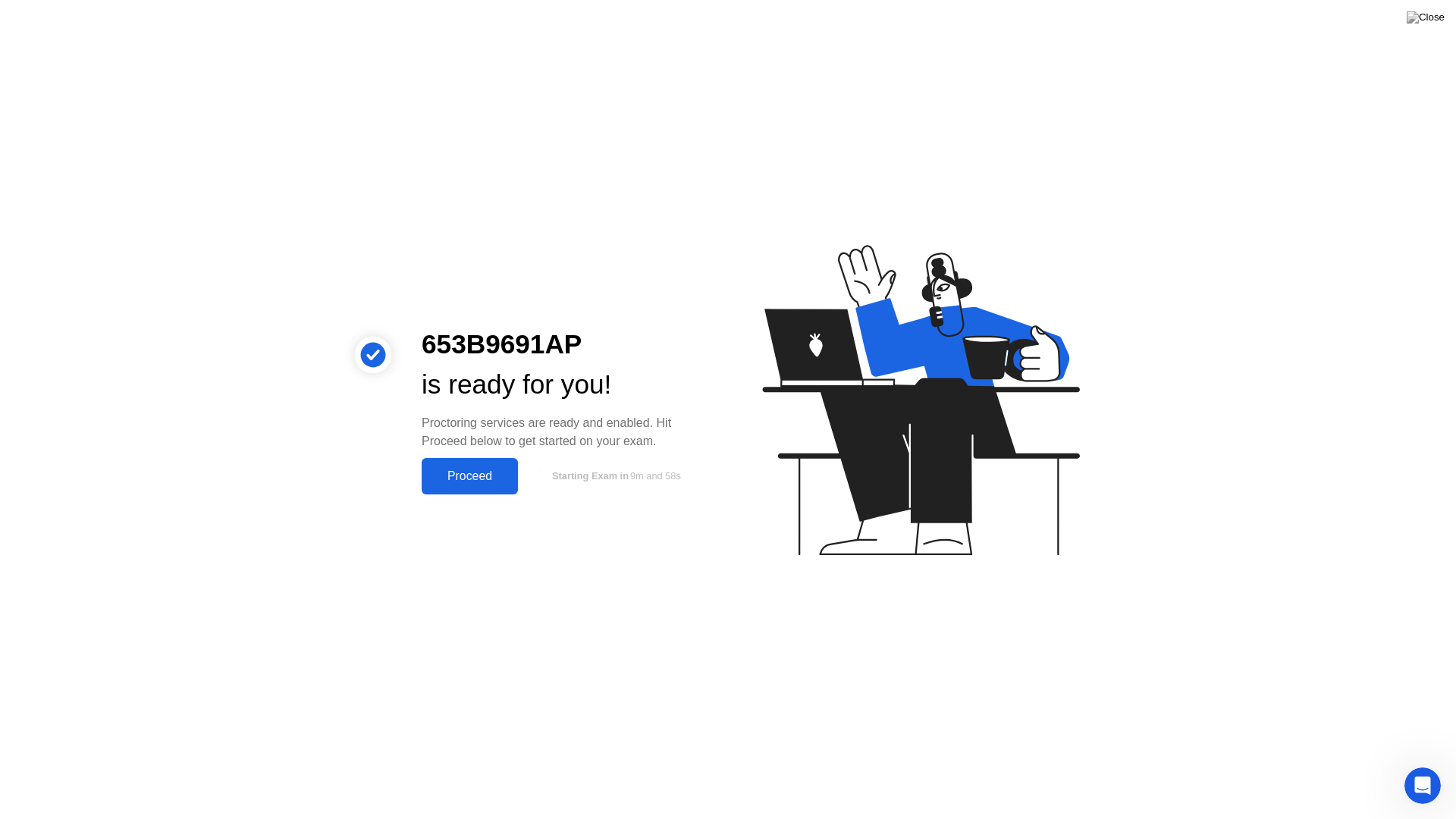
click at [486, 480] on div "Proceed" at bounding box center [470, 476] width 88 height 14
